Goal: Find contact information: Find contact information

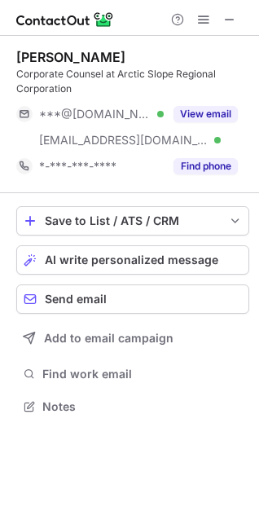
scroll to position [395, 259]
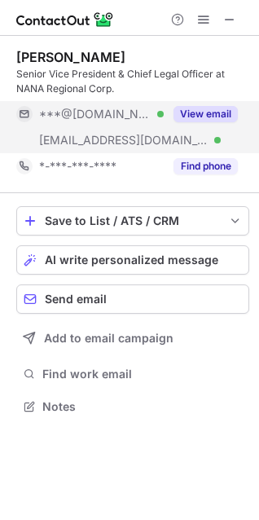
click at [175, 112] on button "View email" at bounding box center [206, 114] width 64 height 16
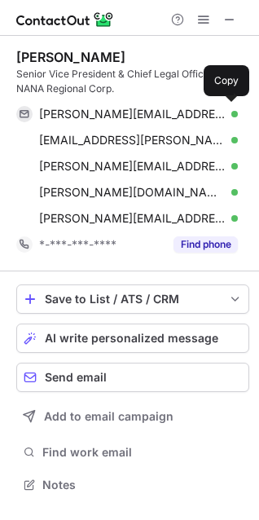
scroll to position [473, 259]
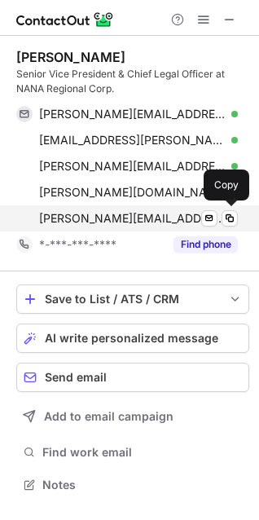
click at [149, 219] on span "lindsey.holmes@nana.com" at bounding box center [132, 218] width 187 height 15
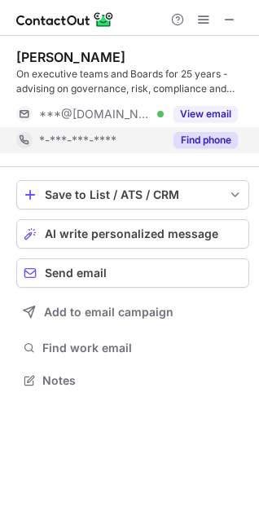
scroll to position [369, 259]
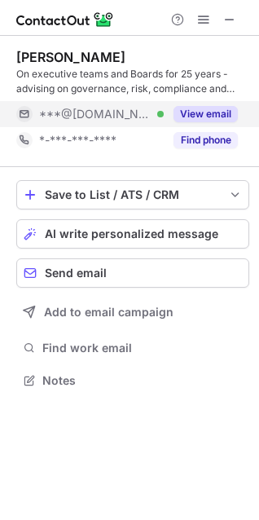
click at [127, 113] on div "***@[DOMAIN_NAME] Verified" at bounding box center [101, 114] width 125 height 15
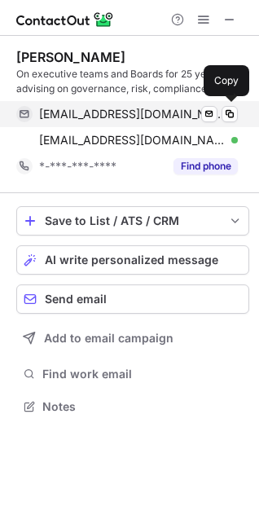
click at [114, 111] on span "melanieosb40@gmail.com" at bounding box center [132, 114] width 187 height 15
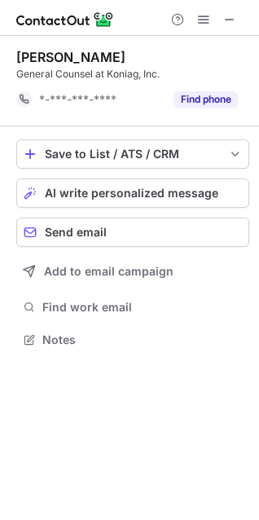
scroll to position [328, 259]
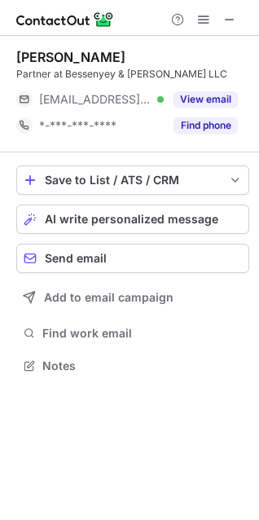
scroll to position [354, 259]
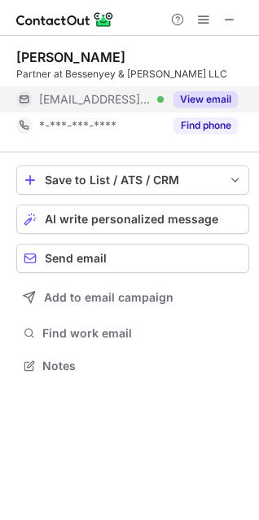
click at [106, 96] on div "[EMAIL_ADDRESS][DOMAIN_NAME] Verified" at bounding box center [101, 99] width 125 height 15
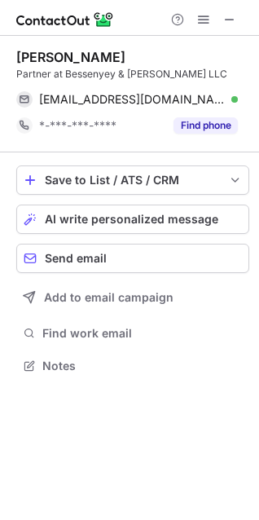
click at [103, 101] on span "i.bessenyey@att.net" at bounding box center [132, 99] width 187 height 15
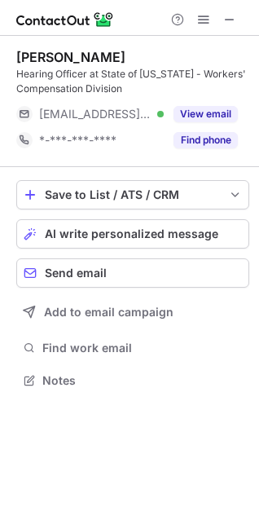
scroll to position [369, 259]
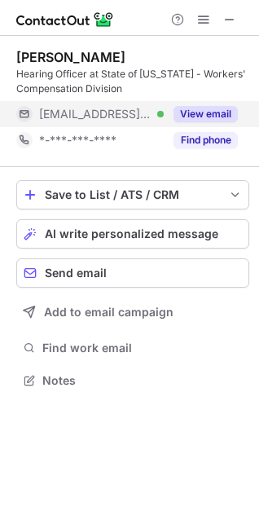
click at [107, 126] on div "[EMAIL_ADDRESS][US_STATE][DOMAIN_NAME] Verified" at bounding box center [90, 114] width 148 height 26
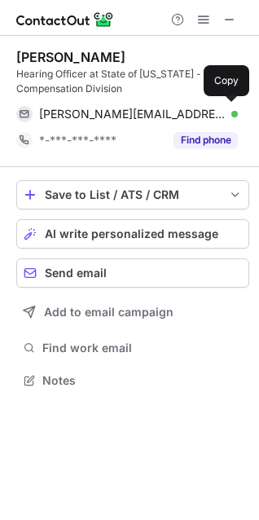
click at [105, 113] on span "[PERSON_NAME][EMAIL_ADDRESS][PERSON_NAME][US_STATE][DOMAIN_NAME]" at bounding box center [132, 114] width 187 height 15
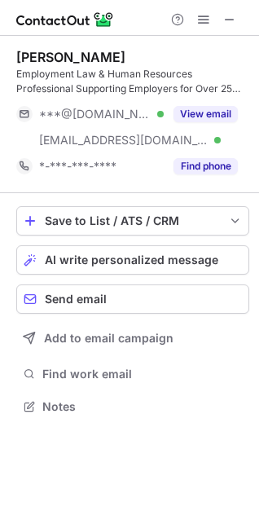
scroll to position [395, 259]
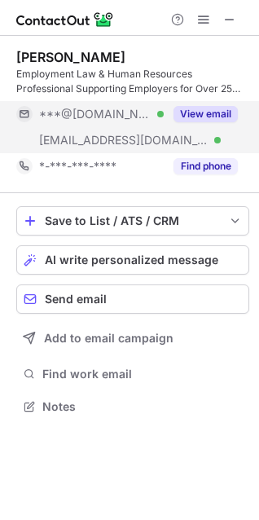
click at [115, 144] on span "***@asrc.com" at bounding box center [124, 140] width 170 height 15
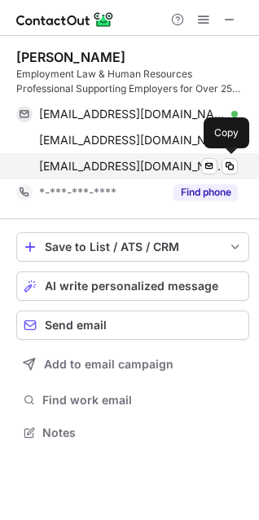
click at [103, 161] on span "rsaade@asrc.com" at bounding box center [132, 166] width 187 height 15
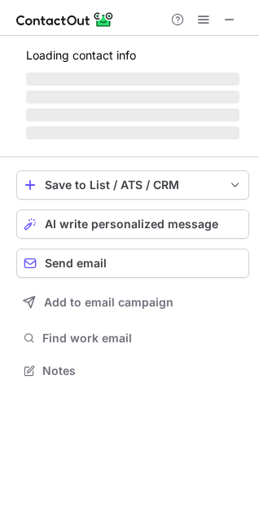
scroll to position [380, 259]
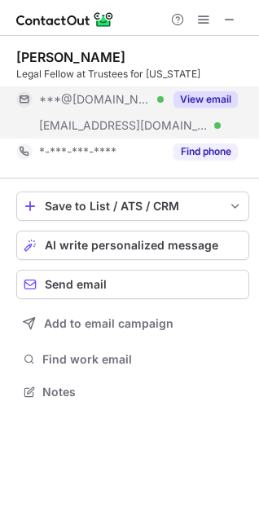
click at [92, 120] on span "[EMAIL_ADDRESS][DOMAIN_NAME]" at bounding box center [124, 125] width 170 height 15
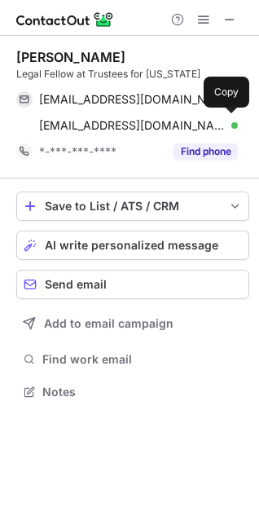
click at [92, 120] on span "[EMAIL_ADDRESS][DOMAIN_NAME]" at bounding box center [132, 125] width 187 height 15
